Goal: Browse casually

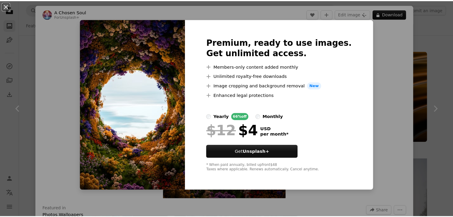
scroll to position [1013, 0]
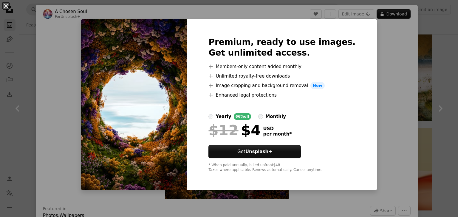
click at [276, 115] on div "monthly" at bounding box center [275, 116] width 21 height 7
click at [21, 55] on div "An X shape Premium, ready to use images. Get unlimited access. A plus sign Memb…" at bounding box center [229, 108] width 458 height 217
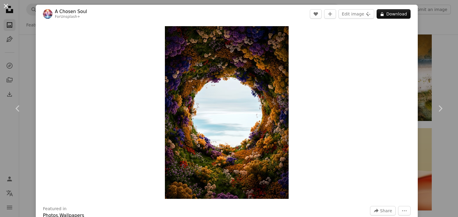
click at [7, 4] on button "An X shape" at bounding box center [5, 5] width 7 height 7
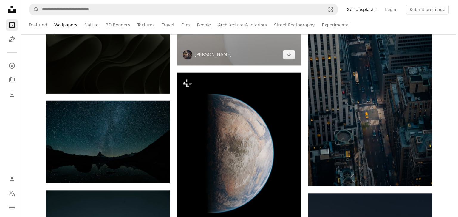
scroll to position [4736, 0]
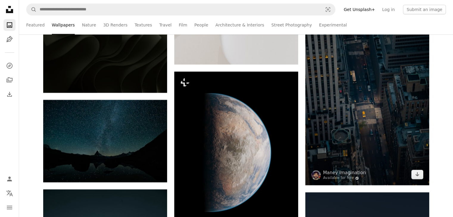
click at [396, 114] on img at bounding box center [367, 93] width 124 height 186
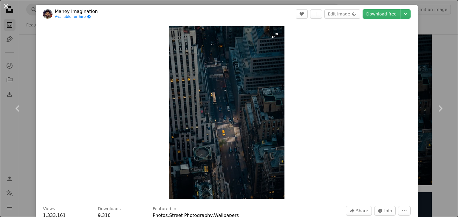
click at [276, 36] on img "Zoom in on this image" at bounding box center [226, 112] width 115 height 173
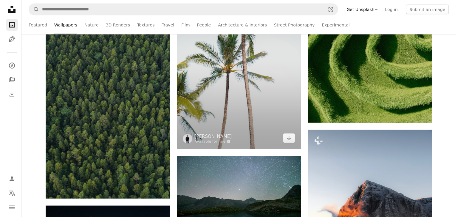
scroll to position [5749, 0]
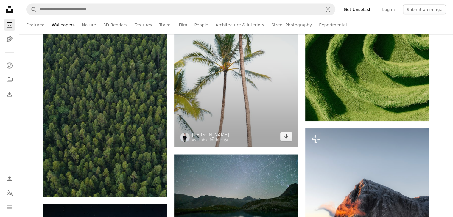
click at [232, 93] on img at bounding box center [236, 55] width 124 height 186
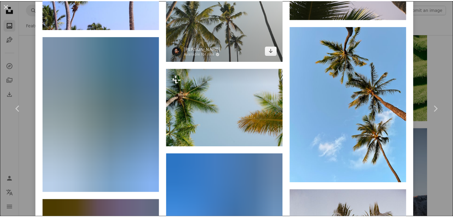
scroll to position [745, 0]
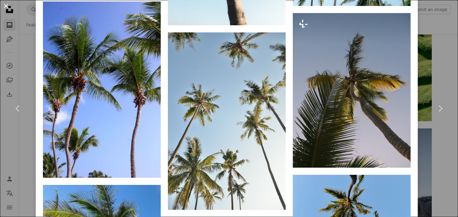
click at [7, 5] on button "An X shape" at bounding box center [5, 5] width 7 height 7
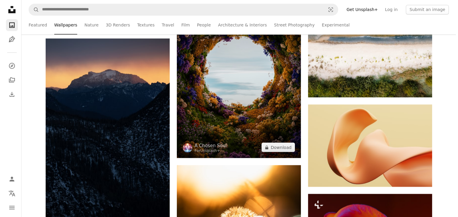
scroll to position [1043, 0]
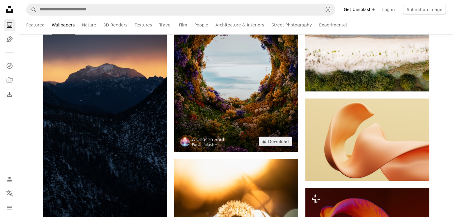
click at [242, 68] on img at bounding box center [236, 65] width 124 height 173
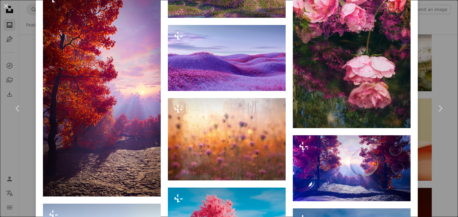
scroll to position [715, 0]
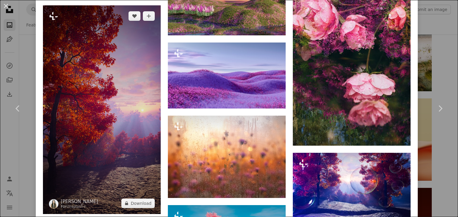
click at [114, 73] on img at bounding box center [102, 109] width 118 height 209
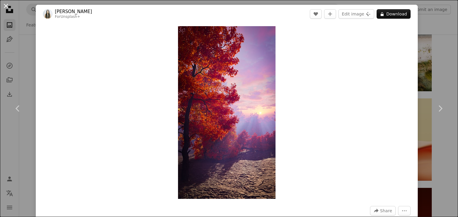
click at [7, 6] on button "An X shape" at bounding box center [5, 5] width 7 height 7
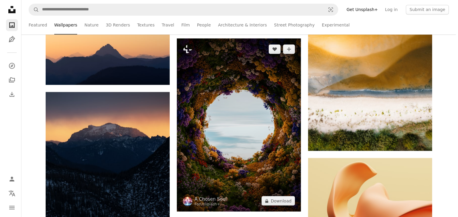
scroll to position [983, 0]
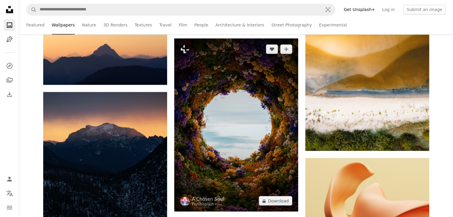
click at [234, 92] on img at bounding box center [236, 124] width 124 height 173
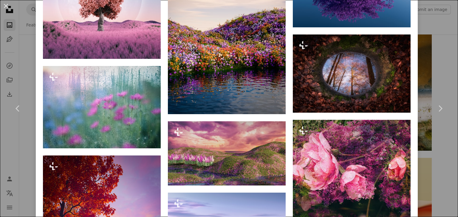
scroll to position [566, 0]
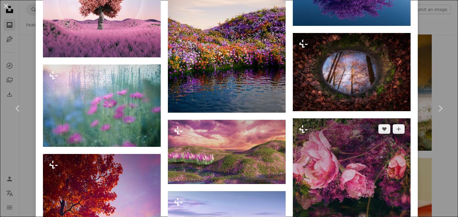
click at [340, 150] on img at bounding box center [352, 207] width 118 height 177
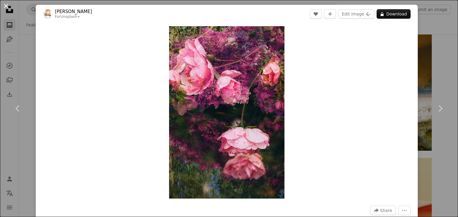
click at [7, 5] on button "An X shape" at bounding box center [5, 5] width 7 height 7
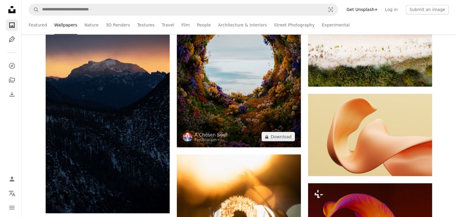
scroll to position [1043, 0]
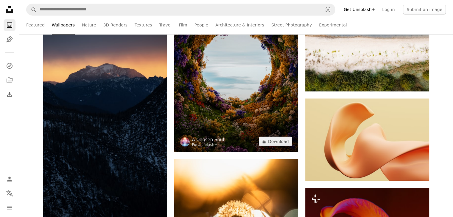
click at [219, 74] on img at bounding box center [236, 65] width 124 height 173
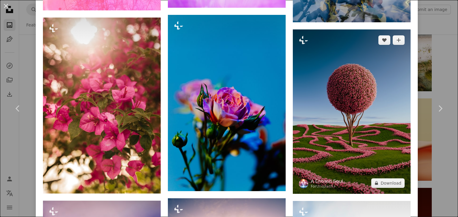
scroll to position [3004, 0]
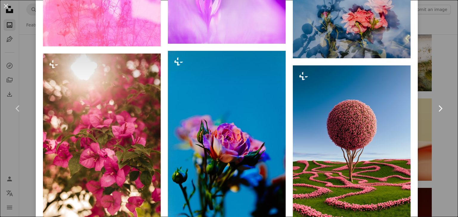
click at [436, 85] on link "Chevron right" at bounding box center [440, 108] width 36 height 57
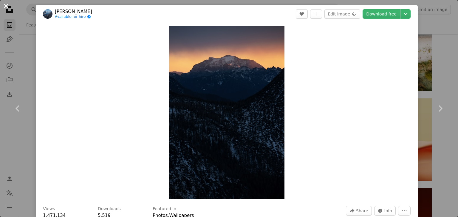
click at [5, 7] on button "An X shape" at bounding box center [5, 5] width 7 height 7
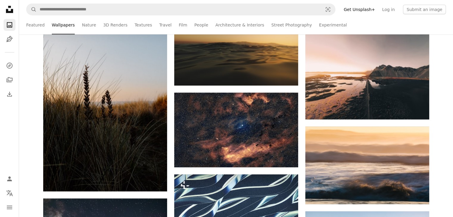
scroll to position [10664, 0]
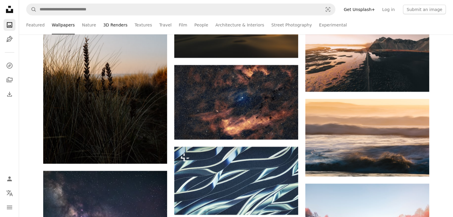
click at [109, 25] on link "3D Renders" at bounding box center [115, 24] width 24 height 19
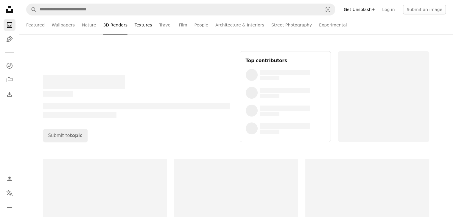
click at [135, 26] on link "Textures" at bounding box center [144, 24] width 18 height 19
click at [179, 25] on link "Film" at bounding box center [183, 24] width 8 height 19
click at [195, 26] on link "People" at bounding box center [202, 24] width 14 height 19
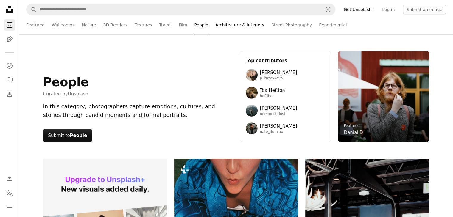
click at [226, 25] on link "Architecture & Interiors" at bounding box center [239, 24] width 49 height 19
